Goal: Task Accomplishment & Management: Use online tool/utility

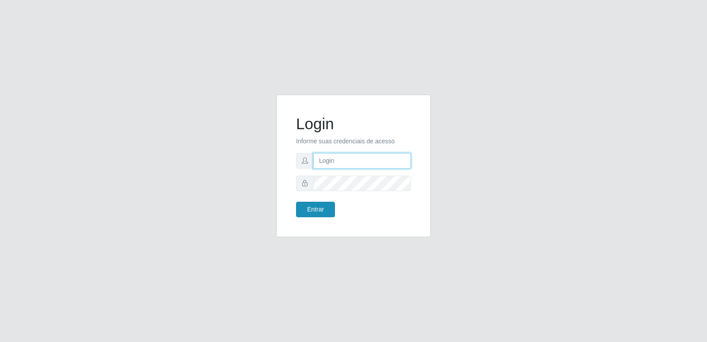
type input "[PERSON_NAME][EMAIL_ADDRESS][DOMAIN_NAME]"
click at [316, 210] on button "Entrar" at bounding box center [315, 209] width 39 height 15
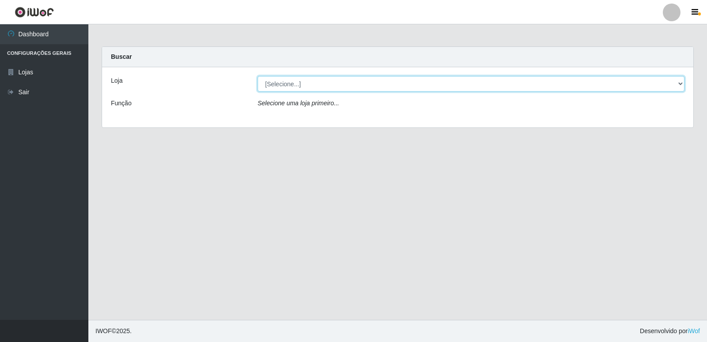
click at [320, 83] on select "[Selecione...] Hiper Queiroz - [GEOGRAPHIC_DATA] [GEOGRAPHIC_DATA] [GEOGRAPHIC_…" at bounding box center [471, 83] width 427 height 15
select select "516"
click at [258, 76] on select "[Selecione...] Hiper Queiroz - [GEOGRAPHIC_DATA] [GEOGRAPHIC_DATA] [GEOGRAPHIC_…" at bounding box center [471, 83] width 427 height 15
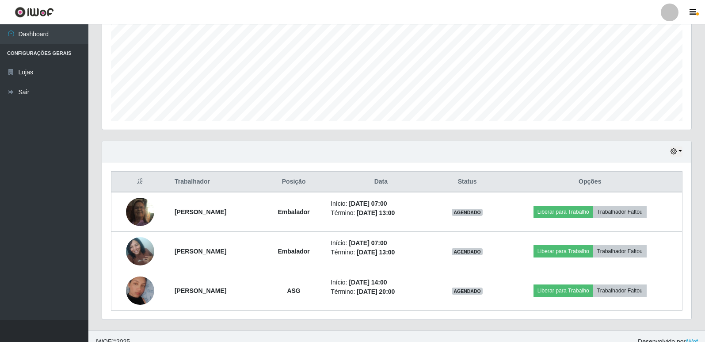
scroll to position [206, 0]
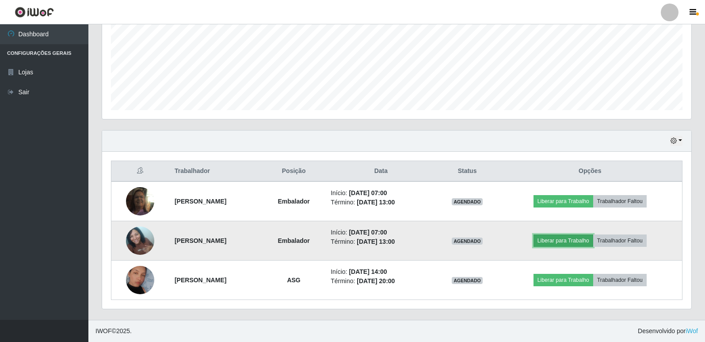
click at [571, 241] on button "Liberar para Trabalho" at bounding box center [563, 240] width 60 height 12
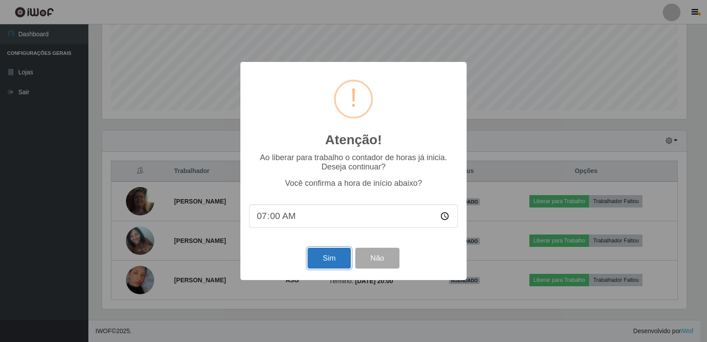
click at [327, 255] on button "Sim" at bounding box center [329, 257] width 43 height 21
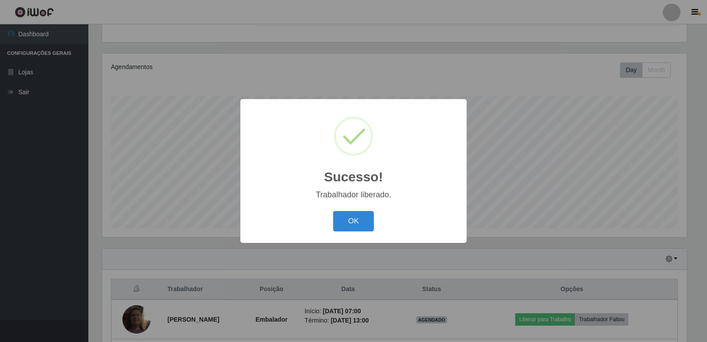
click at [342, 218] on button "OK" at bounding box center [353, 221] width 41 height 21
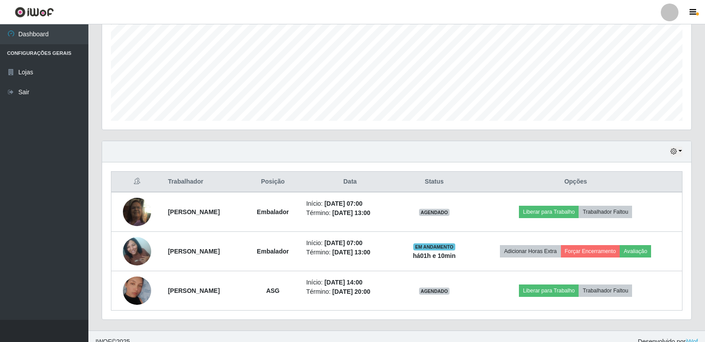
scroll to position [206, 0]
